Goal: Use online tool/utility: Utilize a website feature to perform a specific function

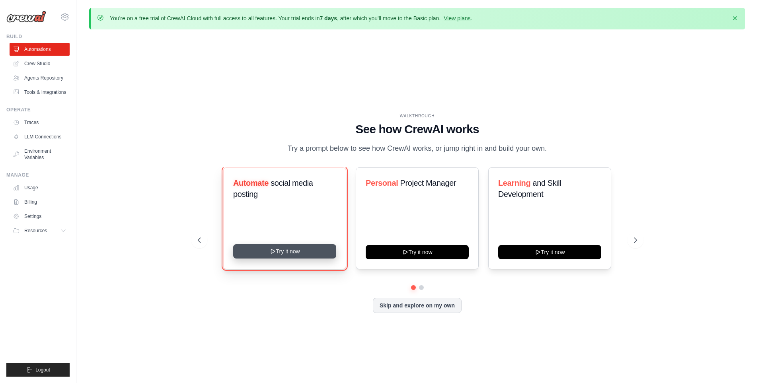
click at [287, 248] on button "Try it now" at bounding box center [284, 251] width 103 height 14
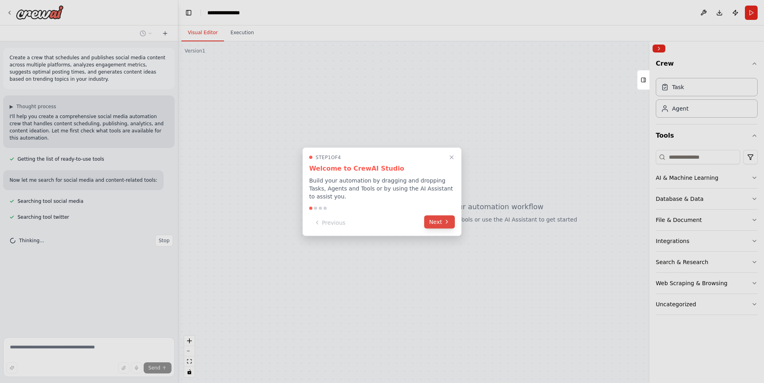
click at [433, 220] on button "Next" at bounding box center [439, 221] width 31 height 13
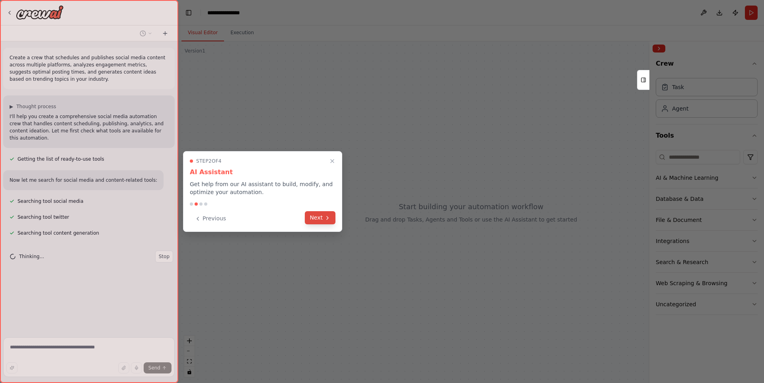
click at [328, 217] on icon at bounding box center [328, 218] width 2 height 3
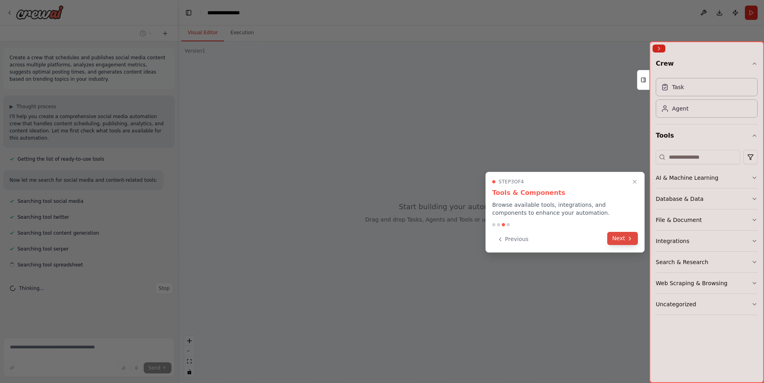
click at [619, 236] on button "Next" at bounding box center [622, 238] width 31 height 13
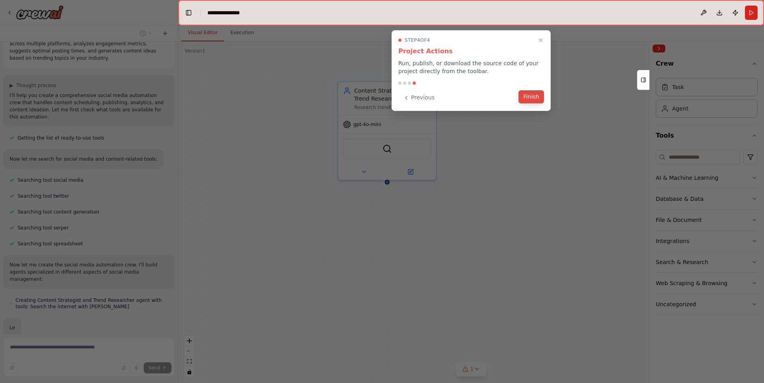
scroll to position [63, 0]
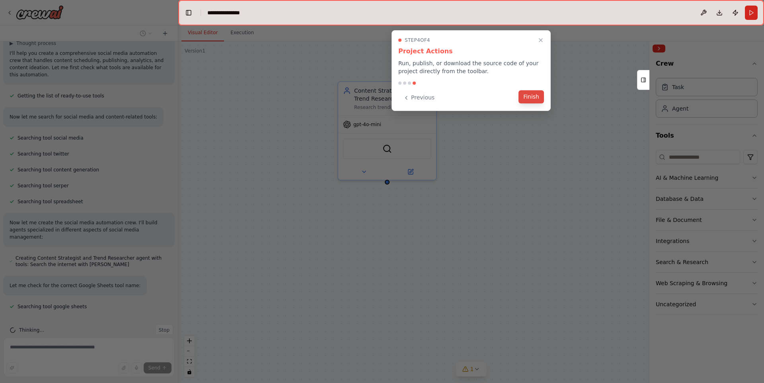
click at [541, 96] on button "Finish" at bounding box center [531, 96] width 25 height 13
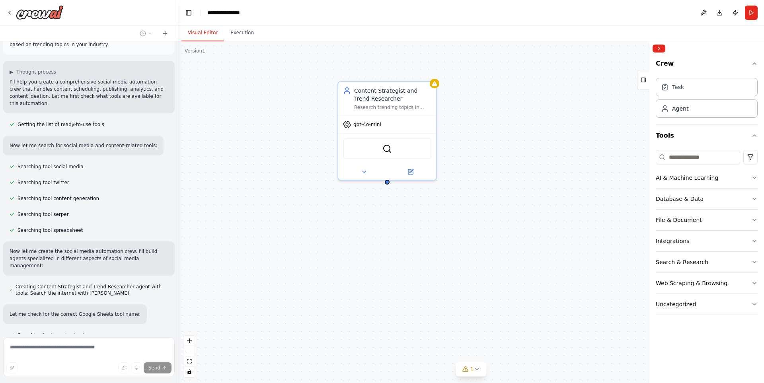
scroll to position [0, 0]
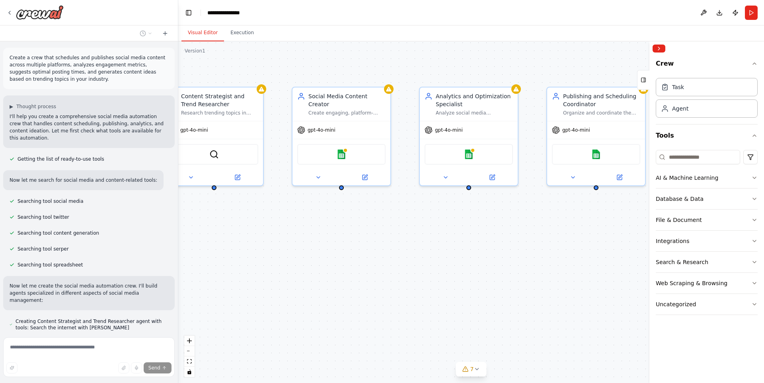
drag, startPoint x: 466, startPoint y: 226, endPoint x: 361, endPoint y: 234, distance: 105.7
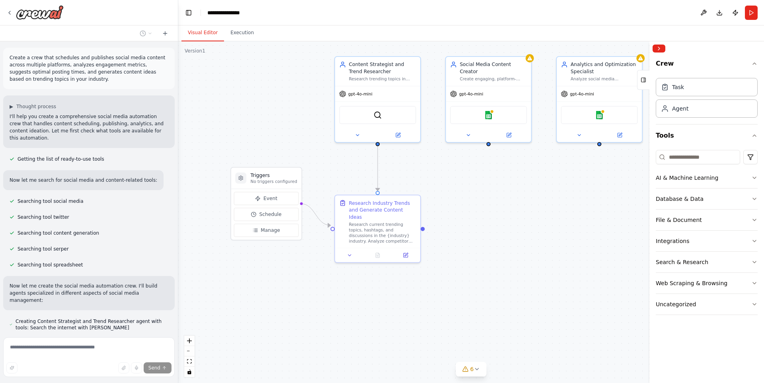
drag, startPoint x: 392, startPoint y: 242, endPoint x: 513, endPoint y: 198, distance: 128.3
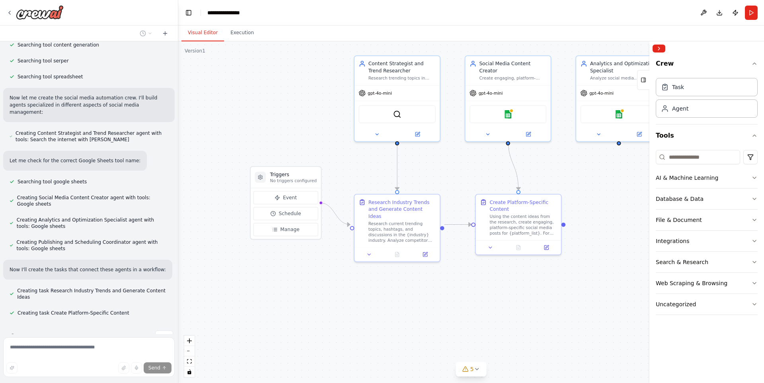
scroll to position [211, 0]
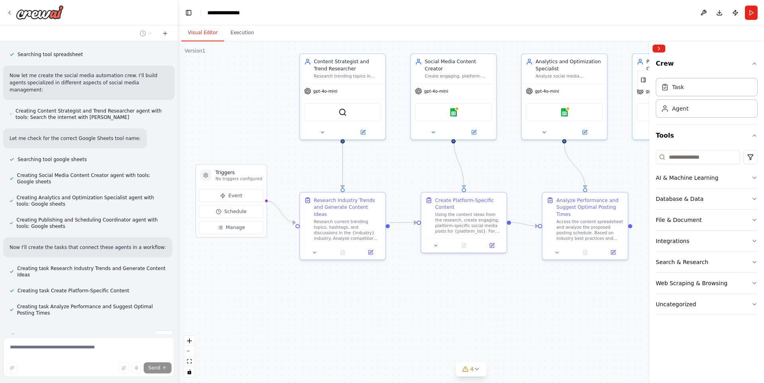
drag, startPoint x: 482, startPoint y: 300, endPoint x: 395, endPoint y: 297, distance: 87.2
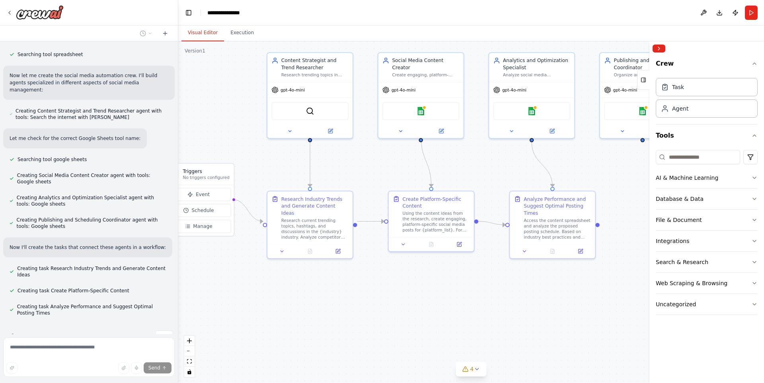
scroll to position [226, 0]
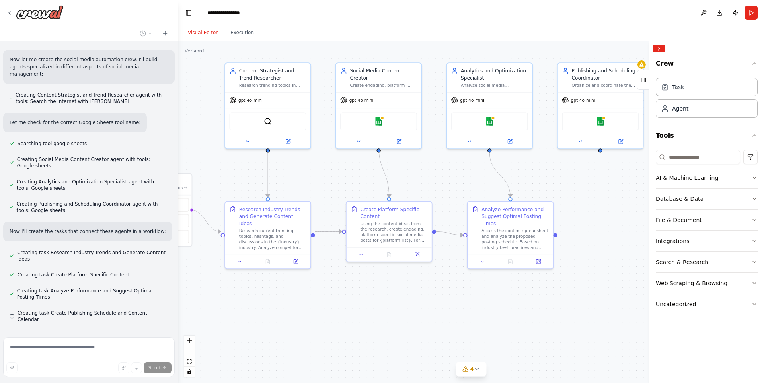
drag, startPoint x: 474, startPoint y: 299, endPoint x: 431, endPoint y: 310, distance: 43.8
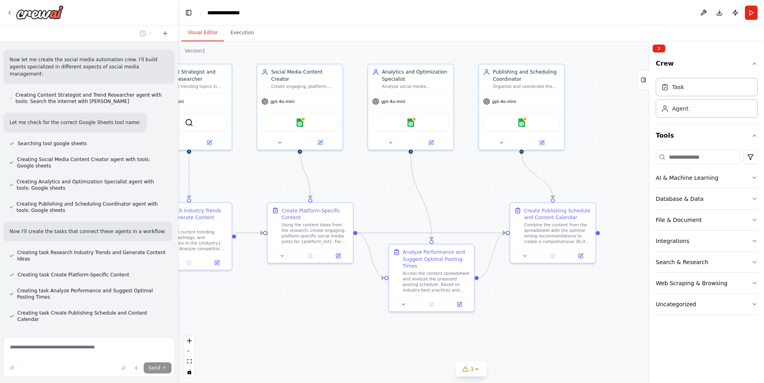
drag, startPoint x: 431, startPoint y: 312, endPoint x: 353, endPoint y: 313, distance: 78.4
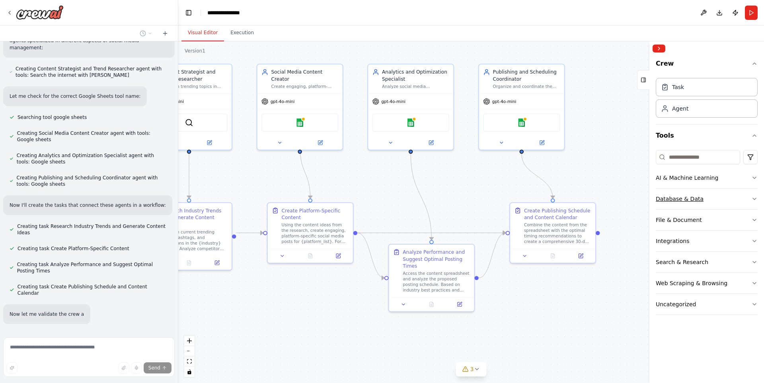
scroll to position [269, 0]
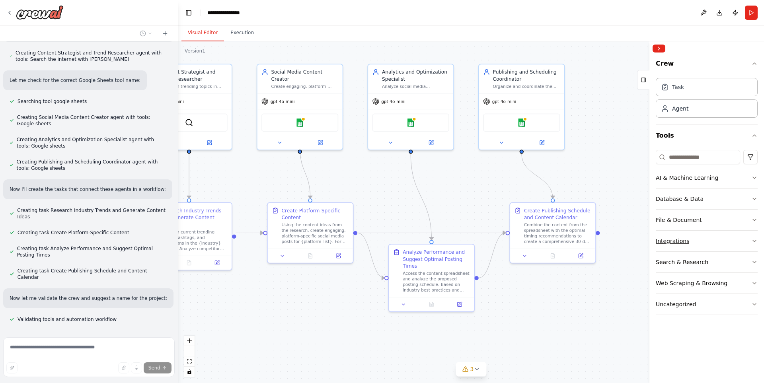
click at [709, 243] on button "Integrations" at bounding box center [707, 241] width 102 height 21
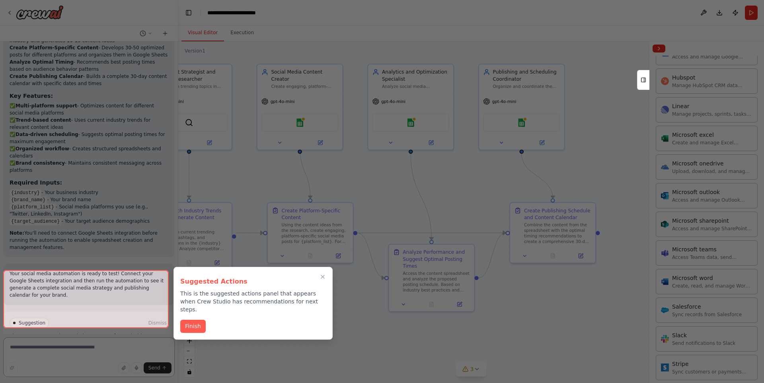
scroll to position [710, 0]
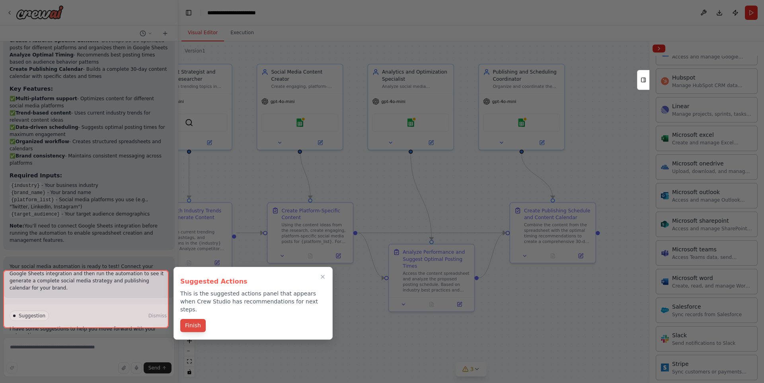
click at [203, 319] on button "Finish" at bounding box center [192, 325] width 25 height 13
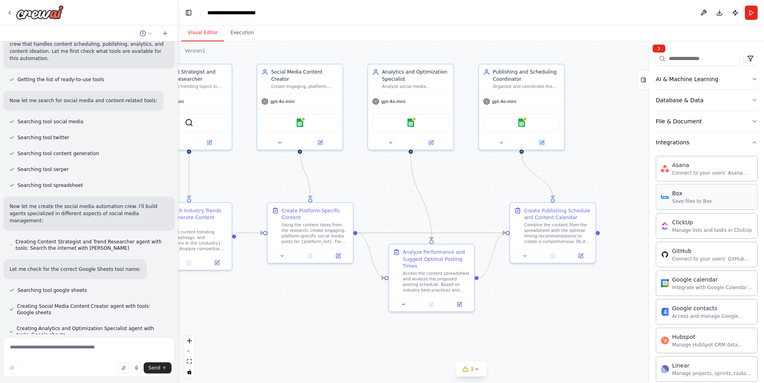
scroll to position [80, 0]
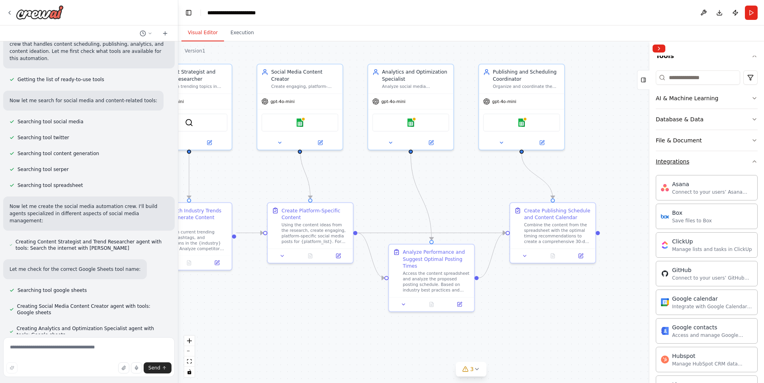
click at [690, 166] on button "Integrations" at bounding box center [707, 161] width 102 height 21
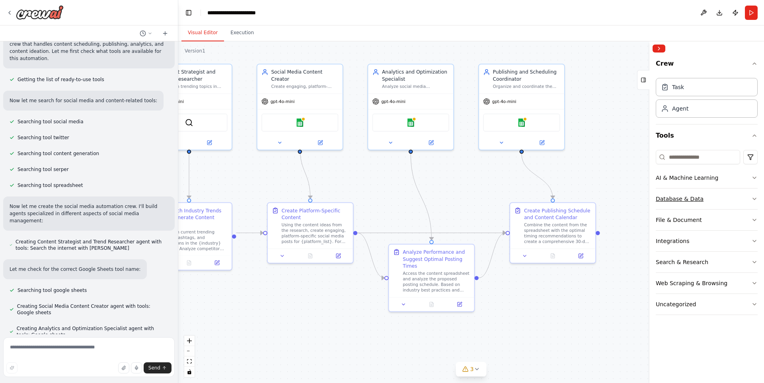
click at [707, 199] on button "Database & Data" at bounding box center [707, 199] width 102 height 21
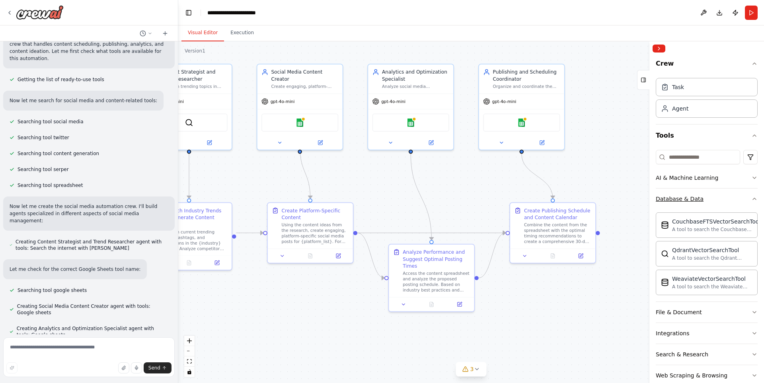
click at [707, 199] on button "Database & Data" at bounding box center [707, 199] width 102 height 21
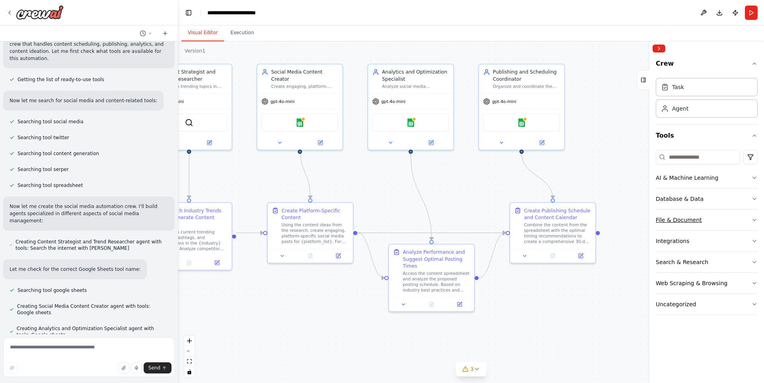
click at [705, 224] on button "File & Document" at bounding box center [707, 220] width 102 height 21
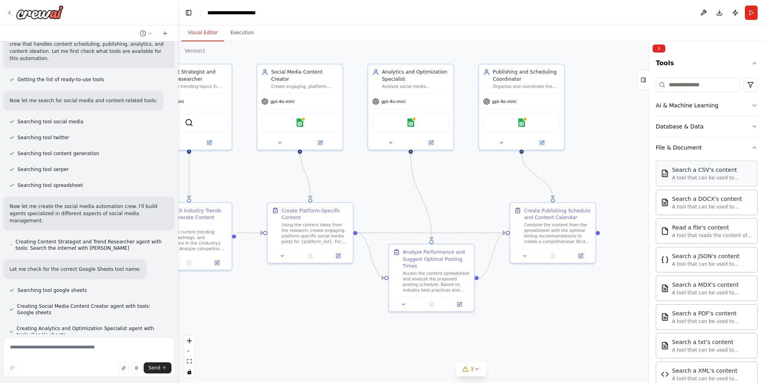
scroll to position [40, 0]
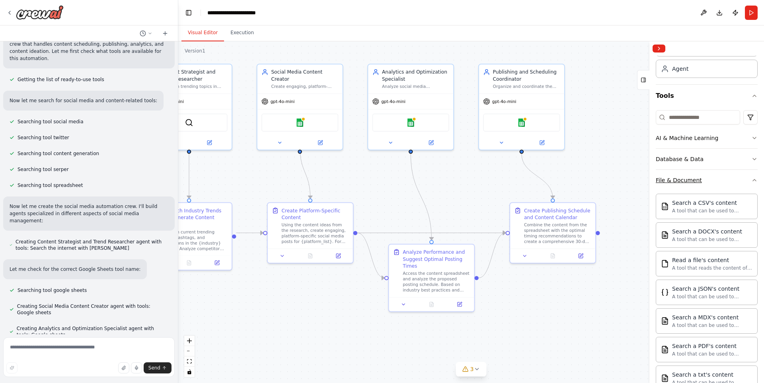
click at [702, 179] on button "File & Document" at bounding box center [707, 180] width 102 height 21
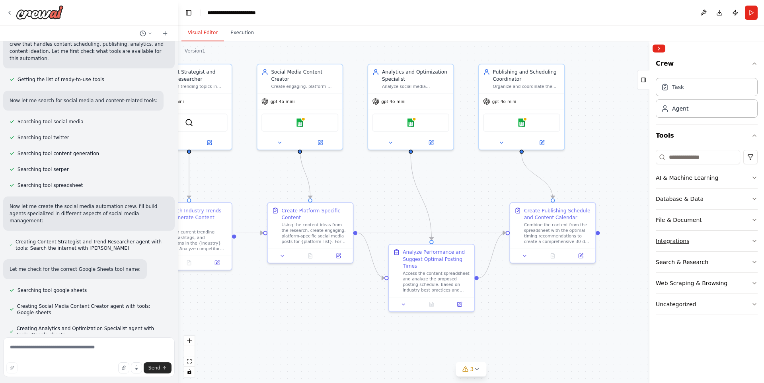
click at [692, 237] on button "Integrations" at bounding box center [707, 241] width 102 height 21
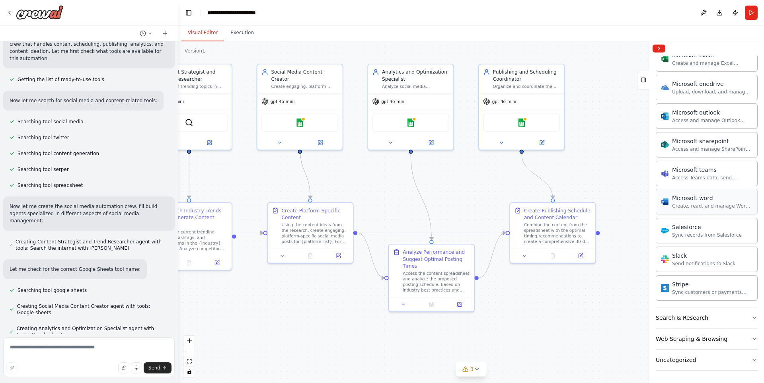
scroll to position [438, 0]
click at [705, 320] on button "Search & Research" at bounding box center [707, 317] width 102 height 21
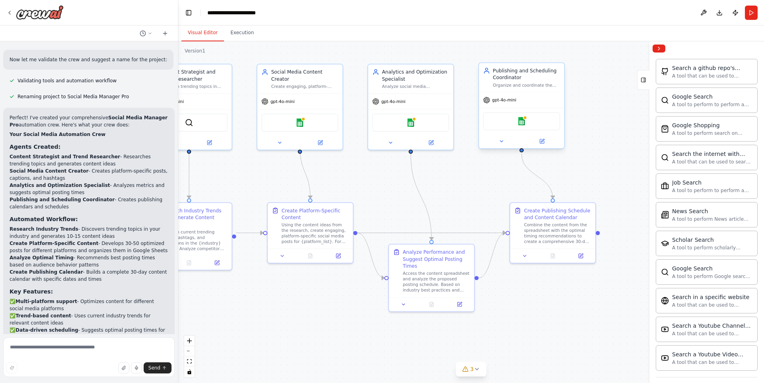
scroll to position [637, 0]
